Goal: Task Accomplishment & Management: Complete application form

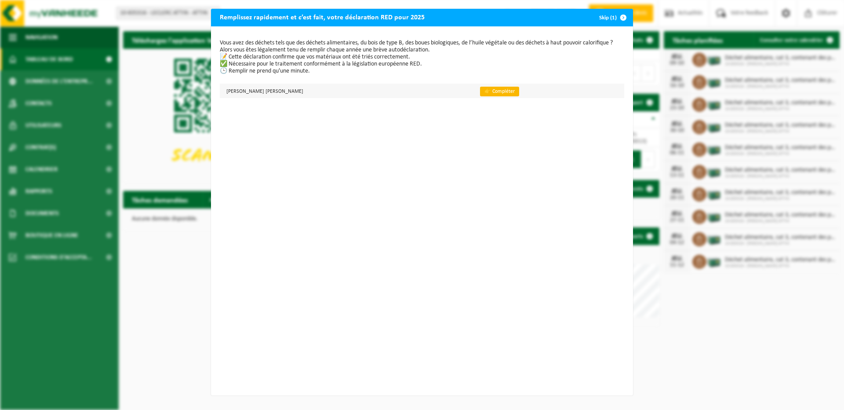
click at [480, 90] on link "👉 Compléter" at bounding box center [499, 92] width 39 height 10
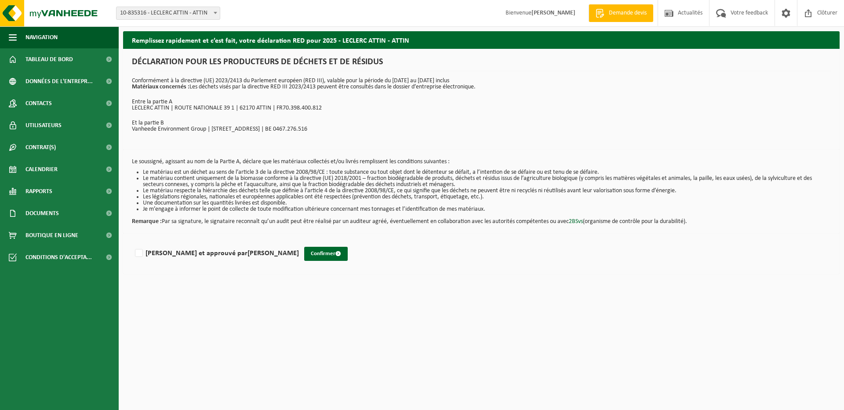
drag, startPoint x: 76, startPoint y: 213, endPoint x: 432, endPoint y: 140, distance: 363.5
click at [432, 140] on div "DÉCLARATION POUR LES PRODUCTEURS DE DÉCHETS ET DE RÉSIDUS Conformément à la dir…" at bounding box center [481, 99] width 717 height 101
click at [138, 255] on label "Lu et approuvé par VALERIE EVRARD" at bounding box center [216, 253] width 166 height 13
click at [299, 242] on input "Lu et approuvé par VALERIE EVRARD" at bounding box center [299, 242] width 0 height 0
checkbox input "true"
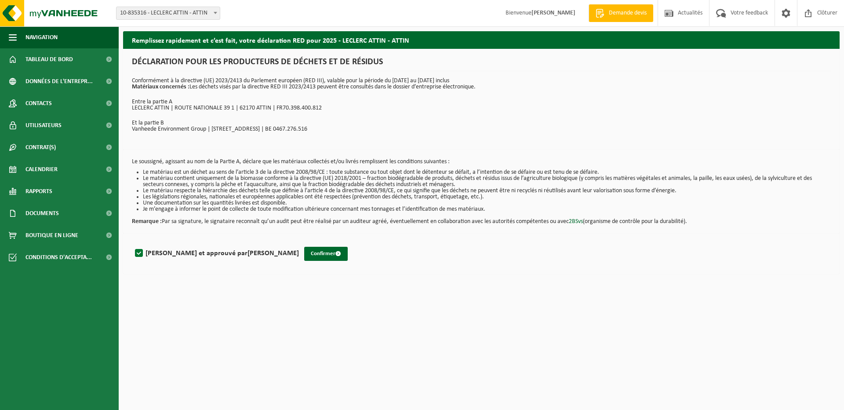
drag, startPoint x: 343, startPoint y: 149, endPoint x: 411, endPoint y: 128, distance: 71.2
click at [411, 128] on p "Vanheede Environment Group | Beekstraat 25 | 1080 Brussel | BE 0467.276.516" at bounding box center [481, 129] width 699 height 6
click at [304, 252] on button "Confirmer" at bounding box center [326, 254] width 44 height 14
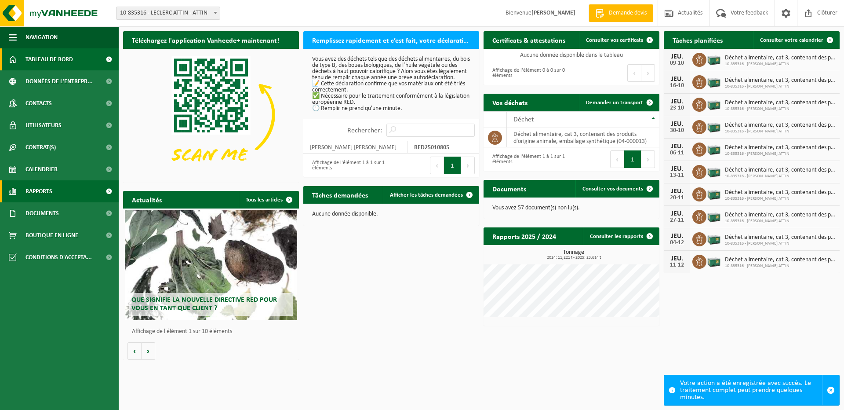
click at [94, 188] on link "Rapports" at bounding box center [59, 191] width 119 height 22
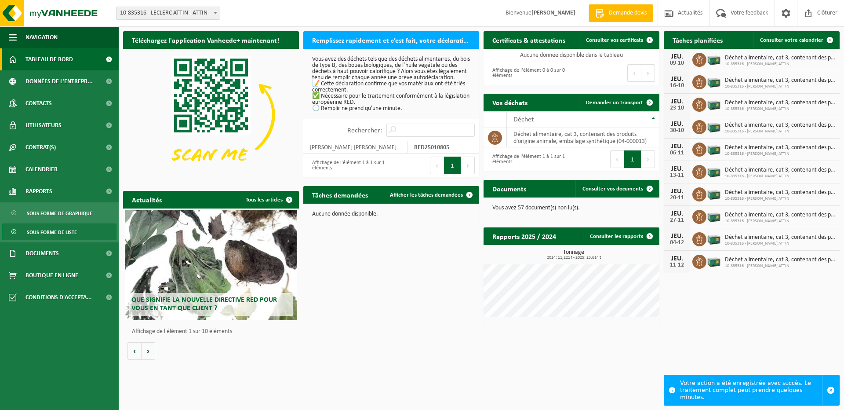
click at [75, 232] on span "Sous forme de liste" at bounding box center [52, 232] width 50 height 17
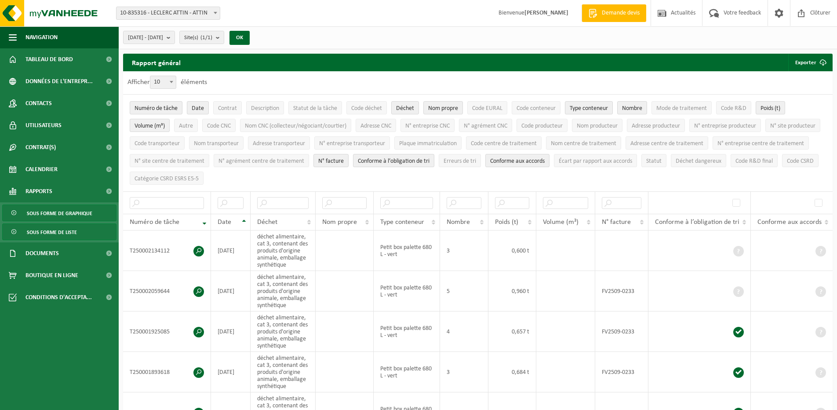
click at [77, 214] on span "Sous forme de graphique" at bounding box center [60, 213] width 66 height 17
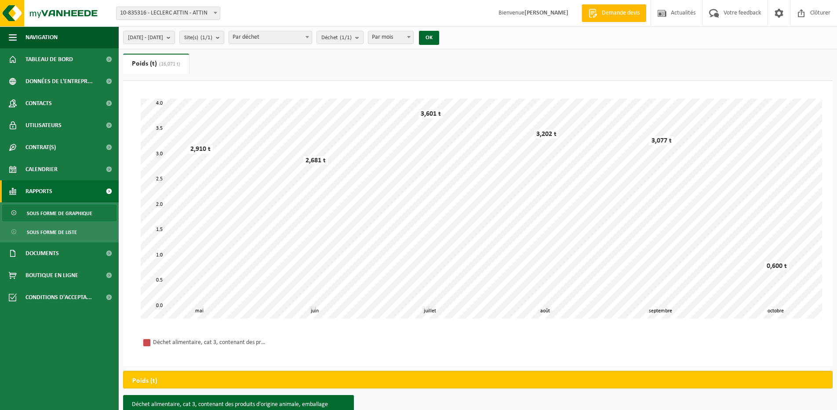
drag, startPoint x: 82, startPoint y: 211, endPoint x: 250, endPoint y: 6, distance: 264.9
click at [250, 6] on div "Site: 10-835316 - LECLERC ATTIN - ATTIN 10-835316 - [PERSON_NAME] ATTIN - ATTIN…" at bounding box center [418, 13] width 837 height 27
